Goal: Navigation & Orientation: Understand site structure

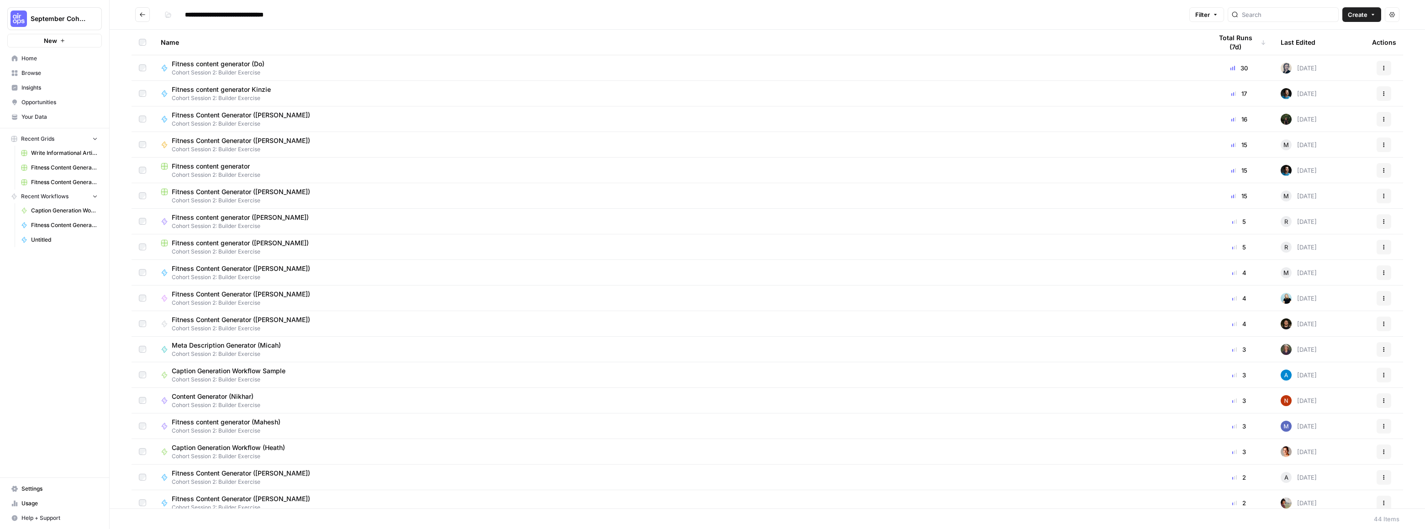
click at [32, 59] on span "Home" at bounding box center [59, 58] width 76 height 8
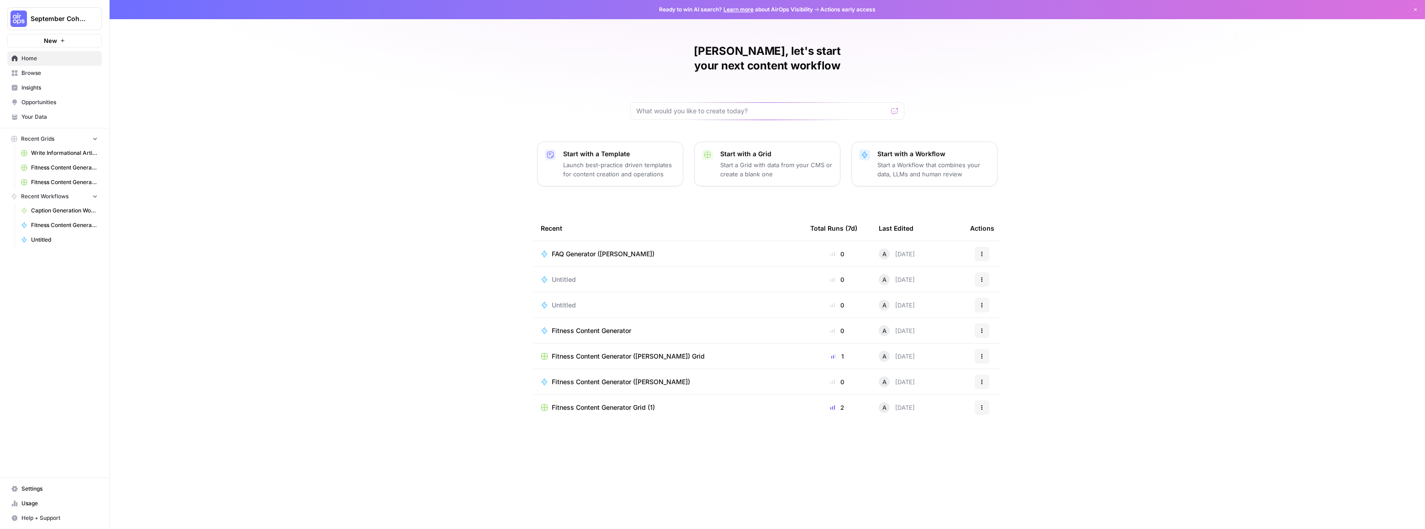
click at [60, 18] on span "September Cohort" at bounding box center [58, 18] width 55 height 9
click at [41, 70] on span "Browse" at bounding box center [59, 73] width 76 height 8
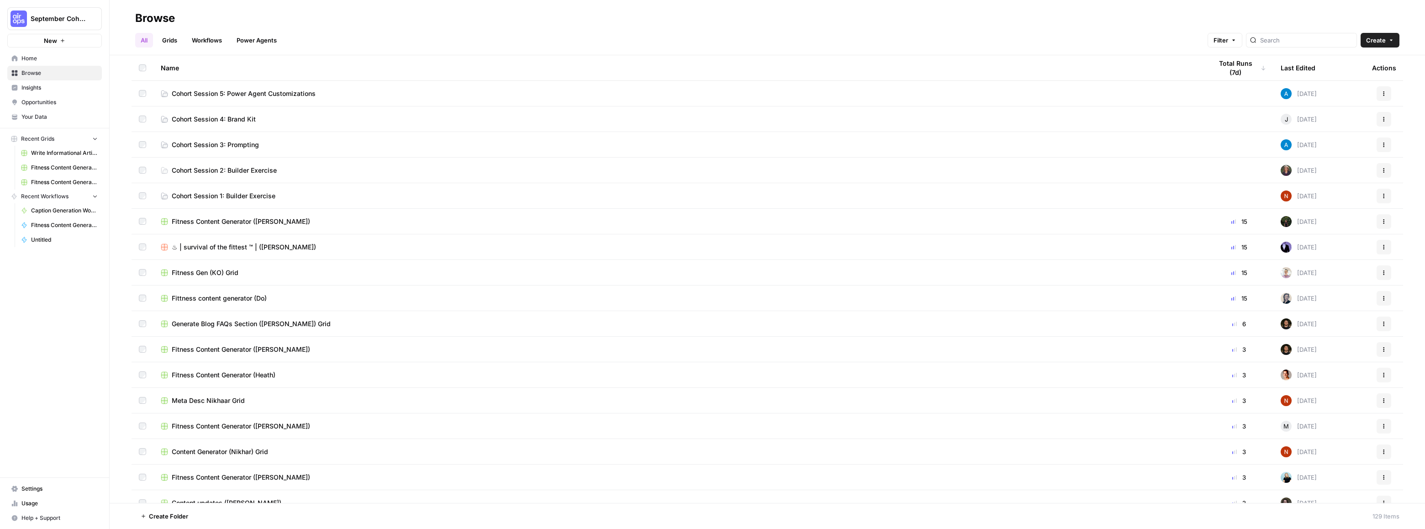
click at [46, 43] on span "New" at bounding box center [50, 40] width 13 height 9
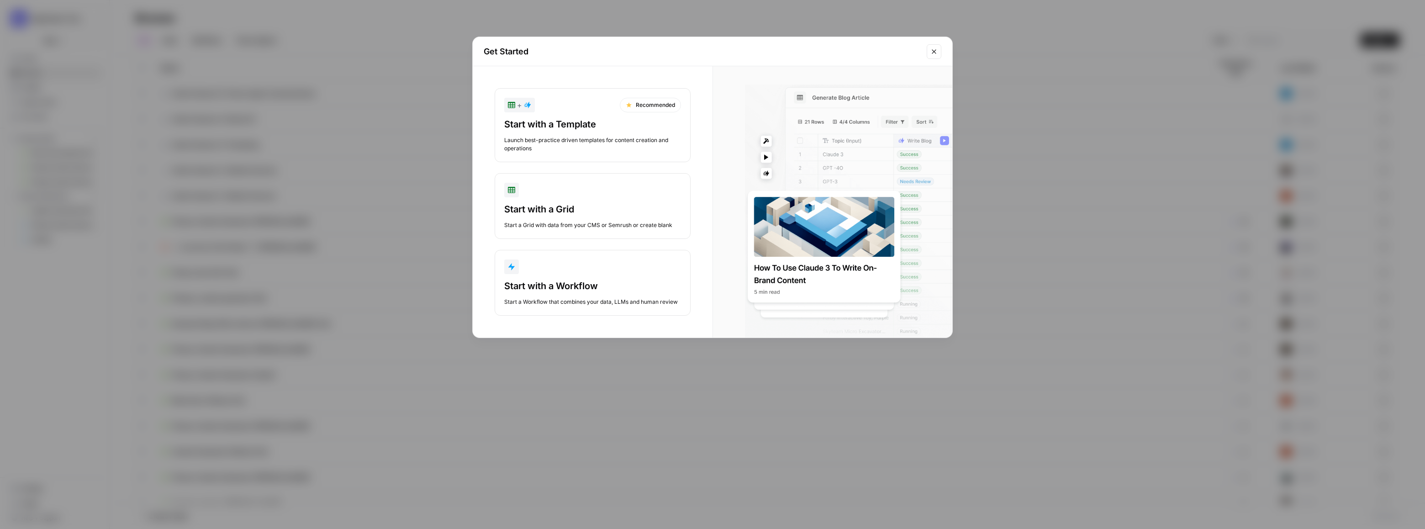
click at [931, 52] on icon "Close modal" at bounding box center [933, 51] width 7 height 7
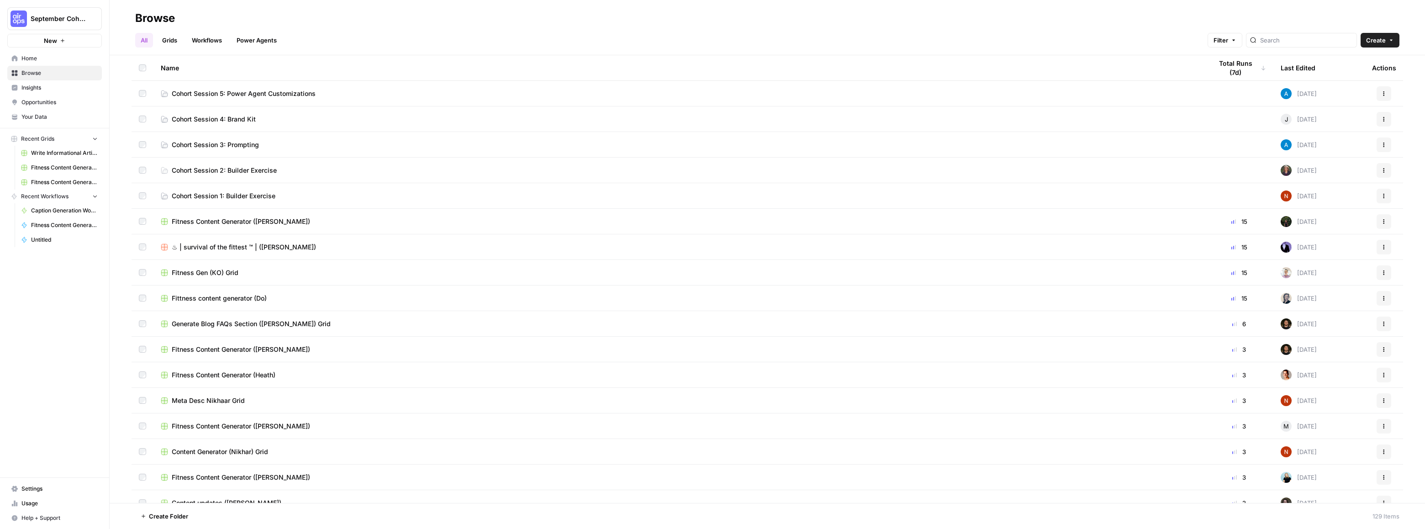
click at [37, 87] on span "Insights" at bounding box center [59, 88] width 76 height 8
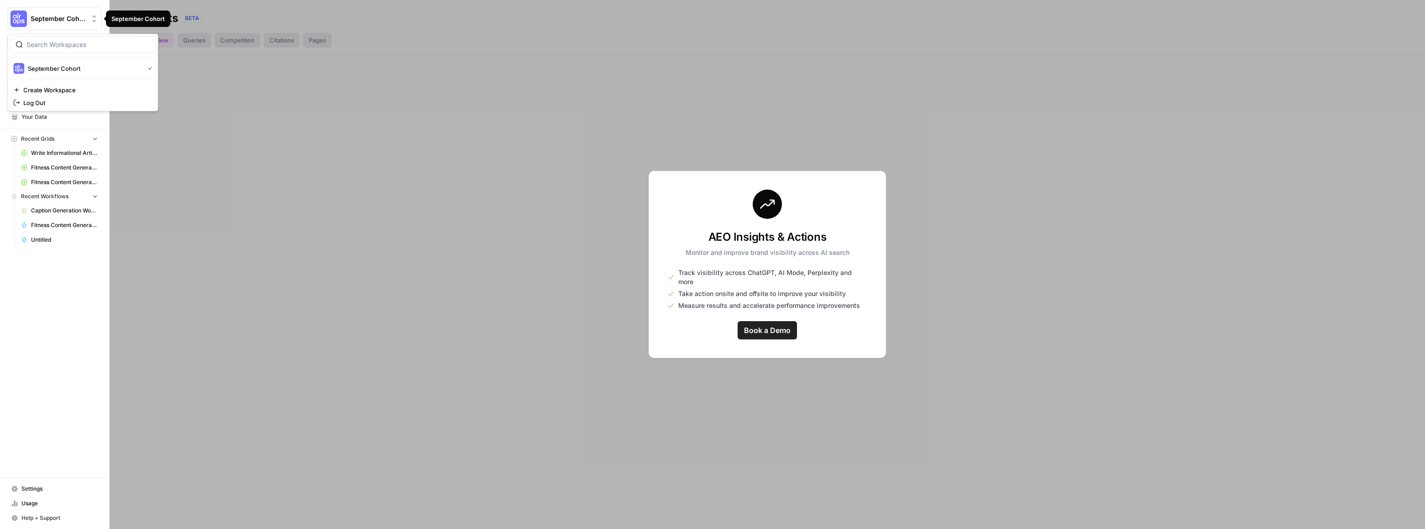
click at [35, 19] on span "September Cohort" at bounding box center [58, 18] width 55 height 9
click at [41, 68] on span "September Cohort" at bounding box center [84, 68] width 112 height 9
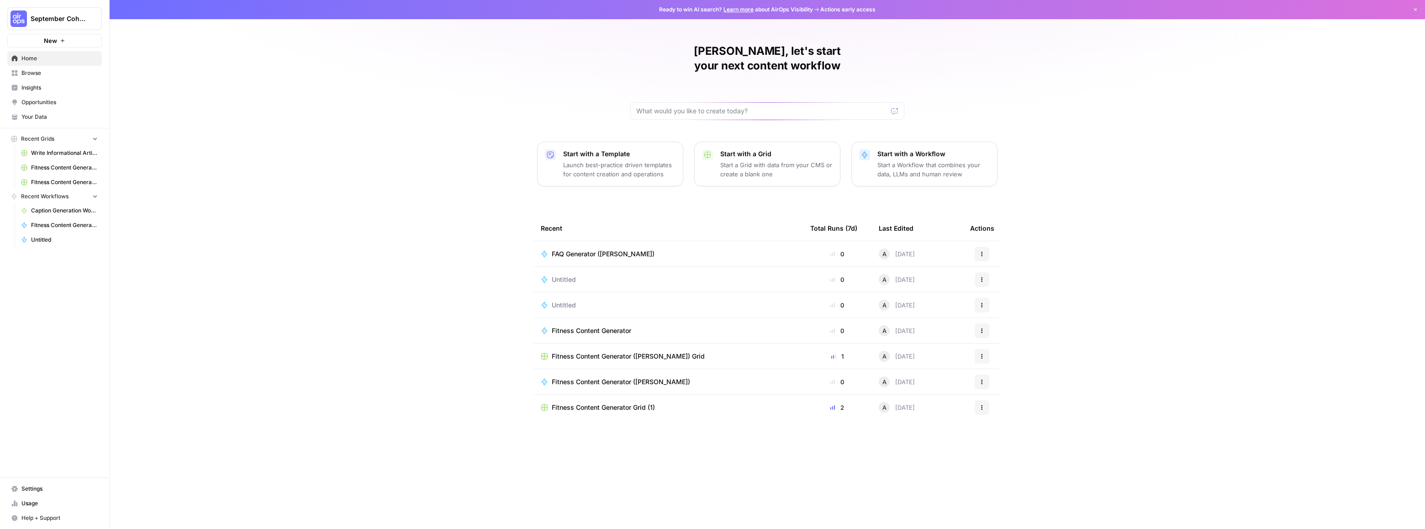
click at [47, 120] on span "Your Data" at bounding box center [59, 117] width 76 height 8
